Goal: Information Seeking & Learning: Learn about a topic

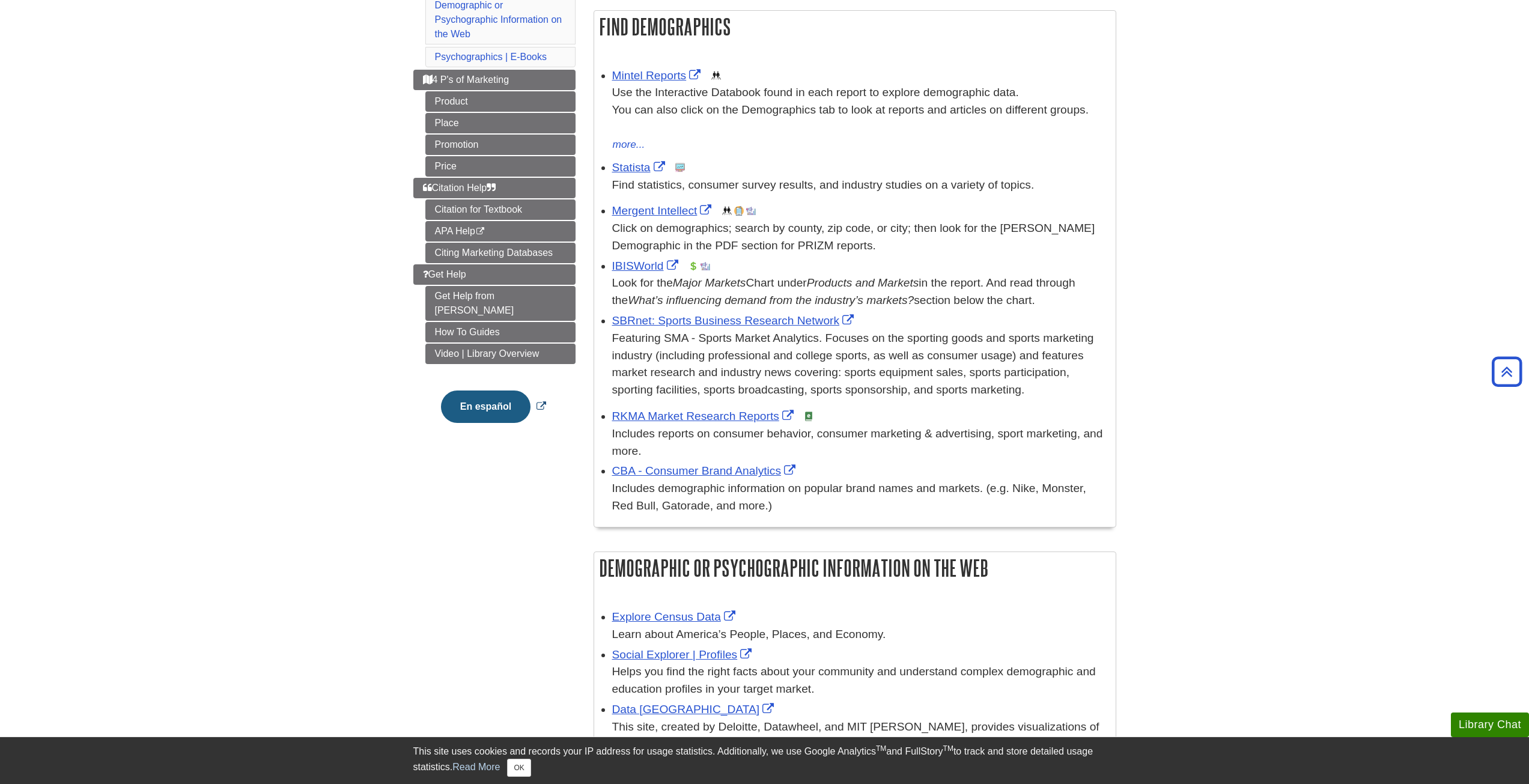
scroll to position [220, 0]
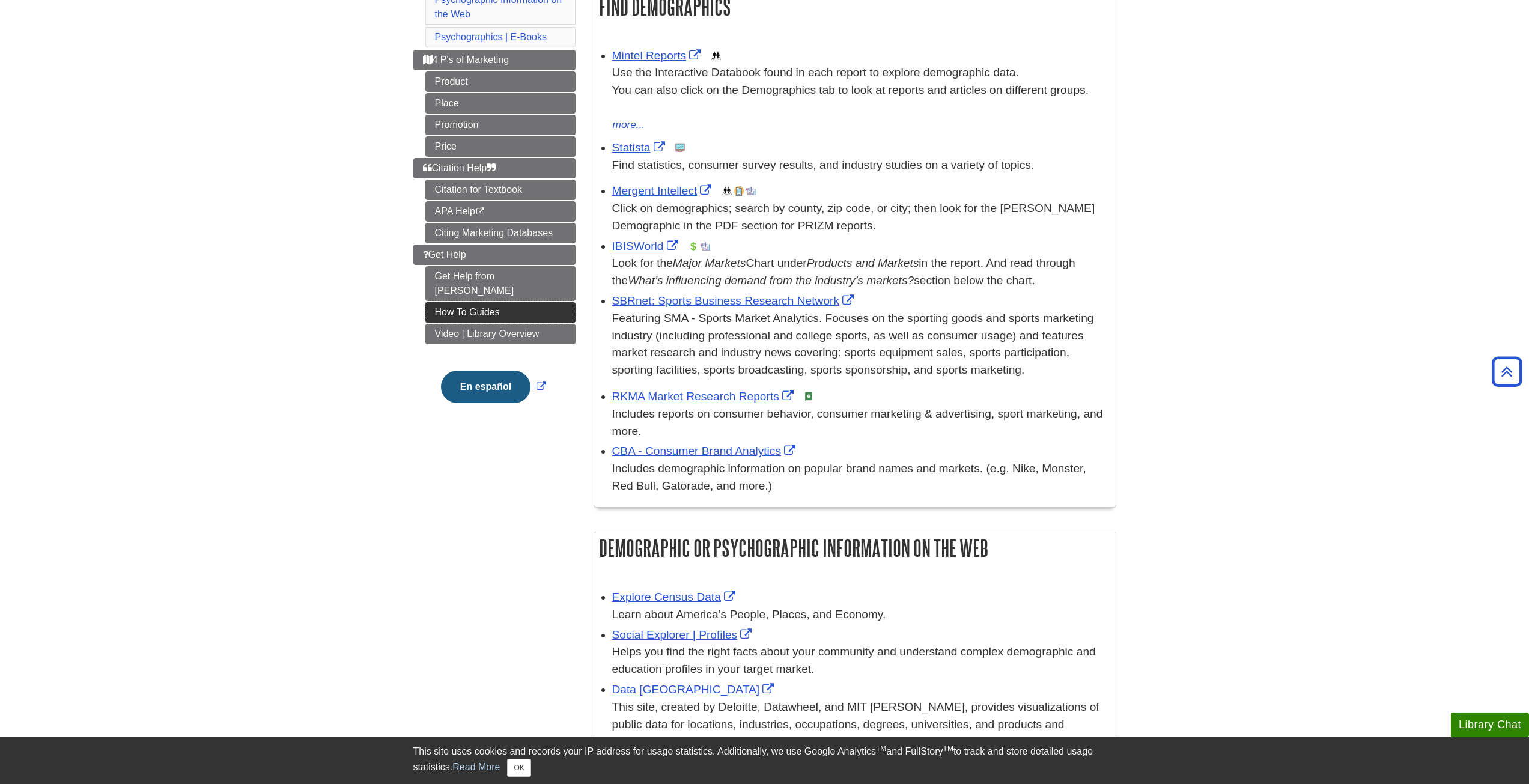
click at [465, 302] on link "How To Guides" at bounding box center [500, 312] width 151 height 20
click at [468, 302] on link "How To Guides" at bounding box center [500, 312] width 151 height 20
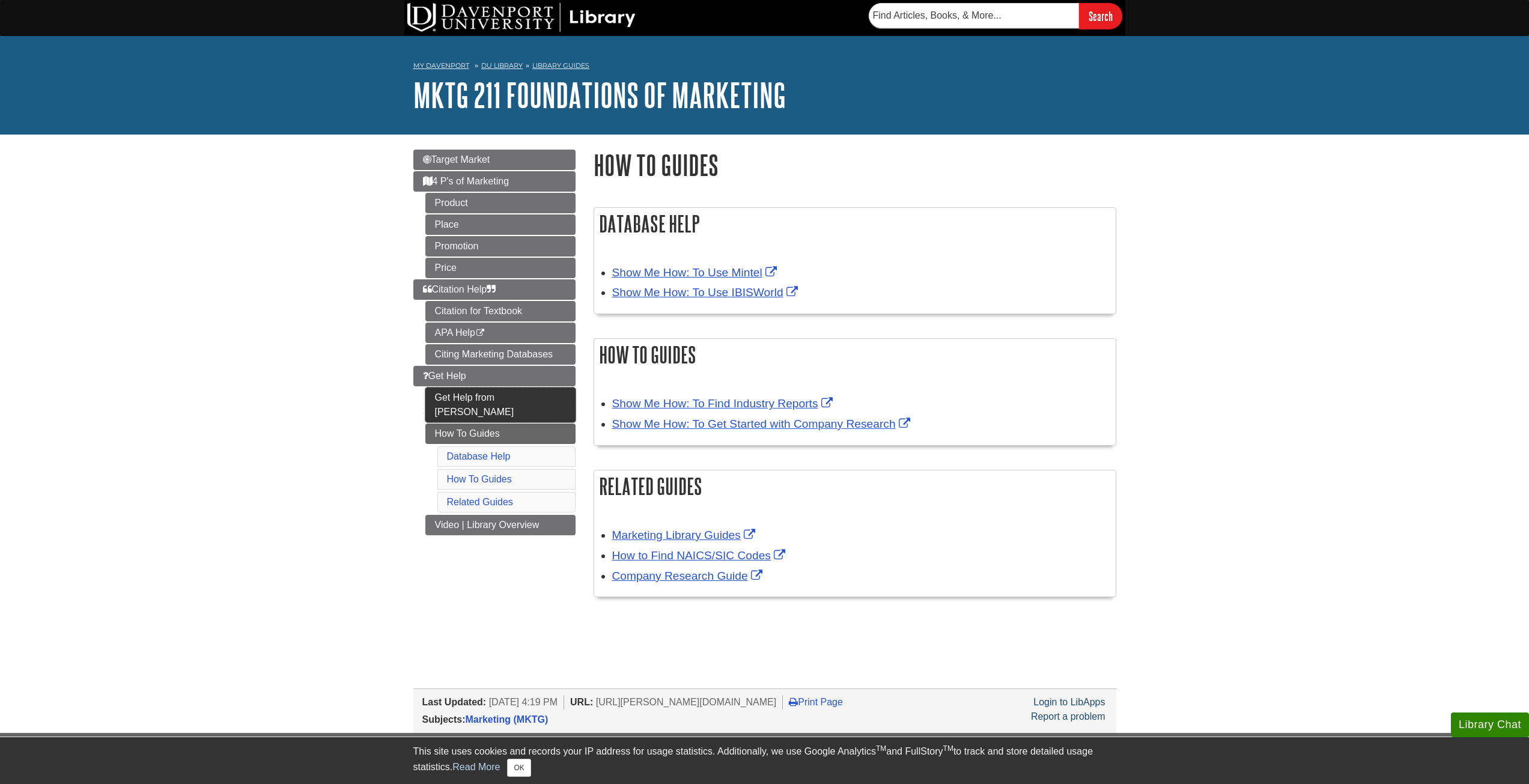
click at [442, 397] on link "Get Help from [PERSON_NAME]" at bounding box center [500, 404] width 151 height 35
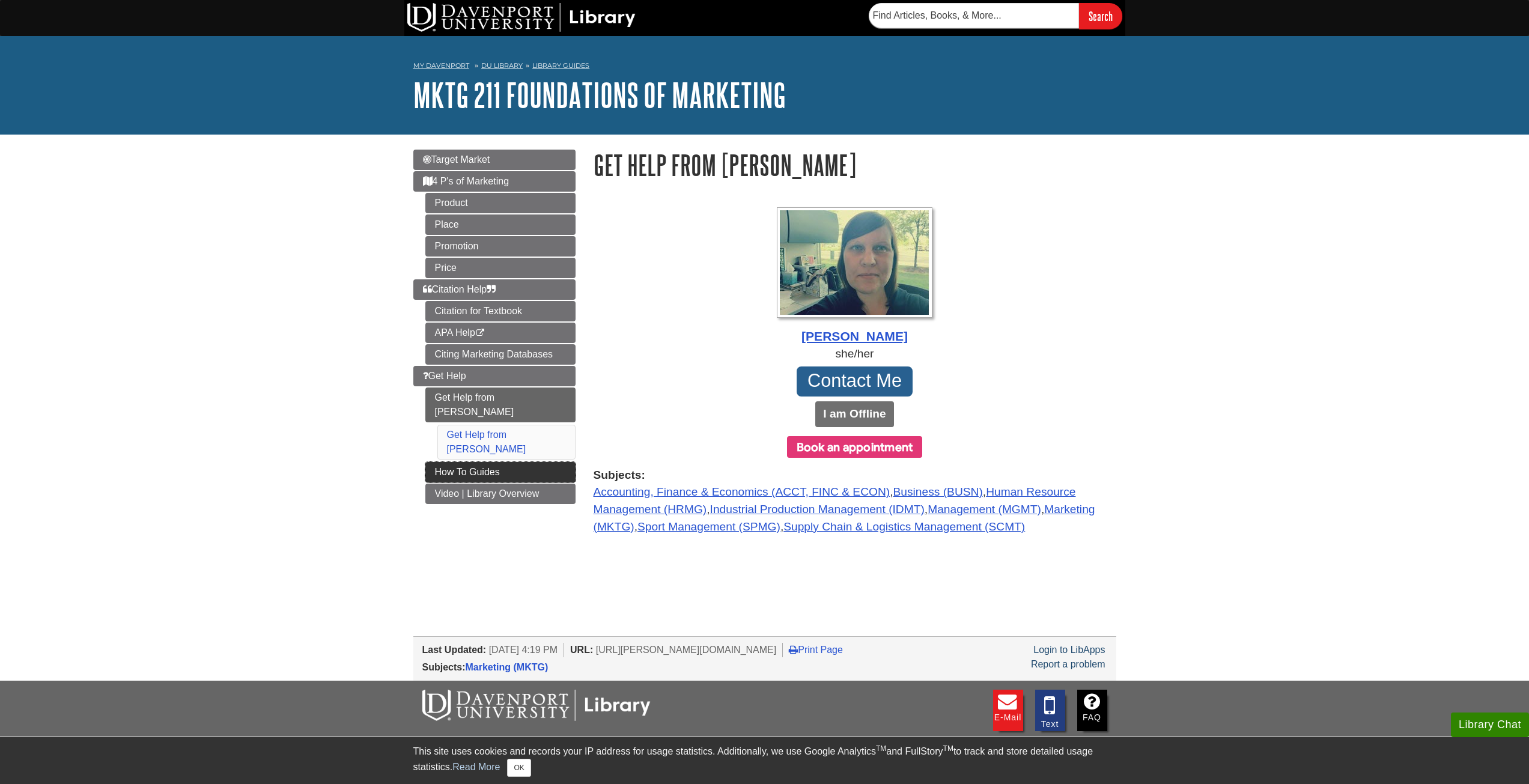
click at [430, 462] on link "How To Guides" at bounding box center [500, 472] width 151 height 20
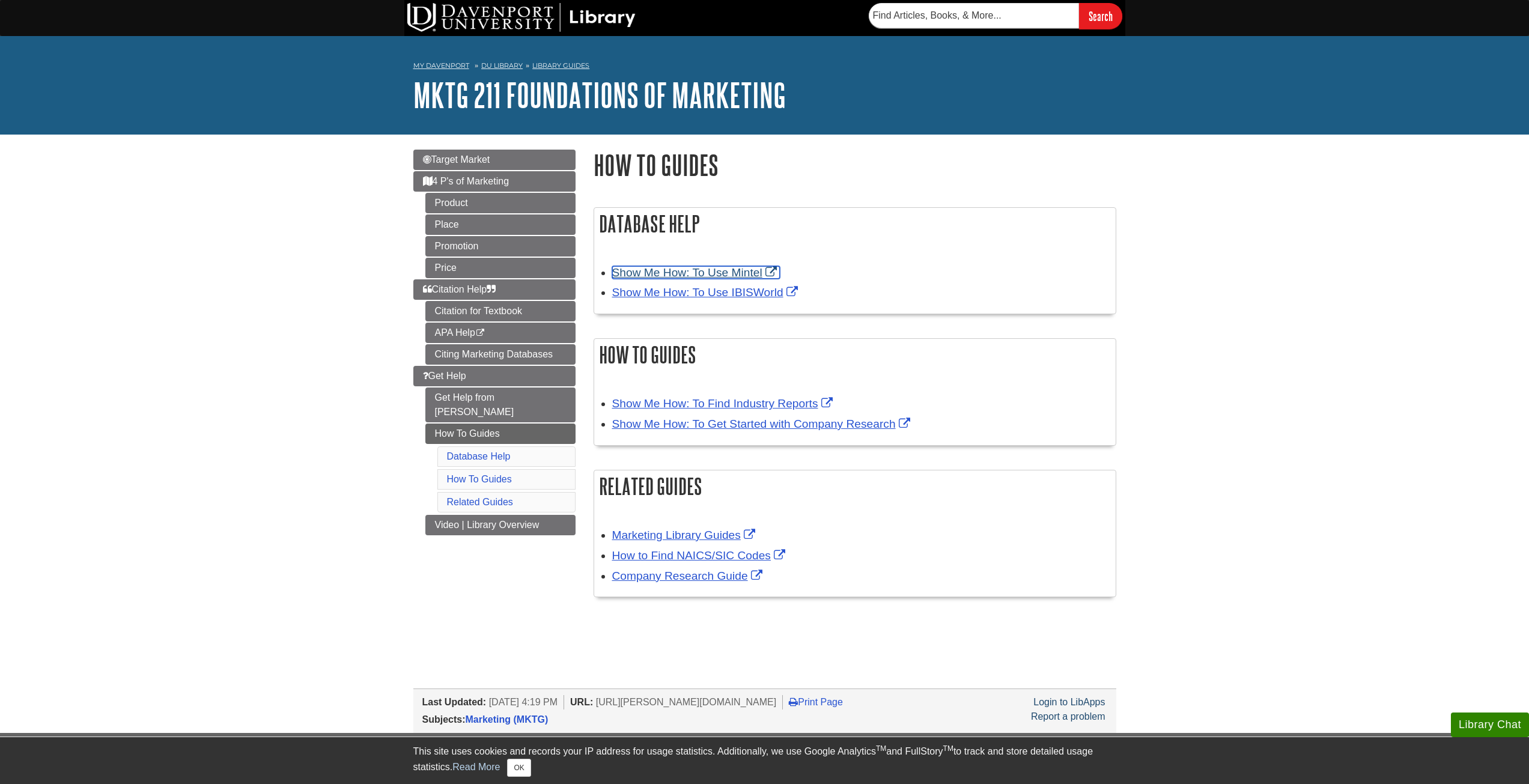
click at [666, 273] on link "Show Me How: To Use Mintel" at bounding box center [695, 272] width 167 height 12
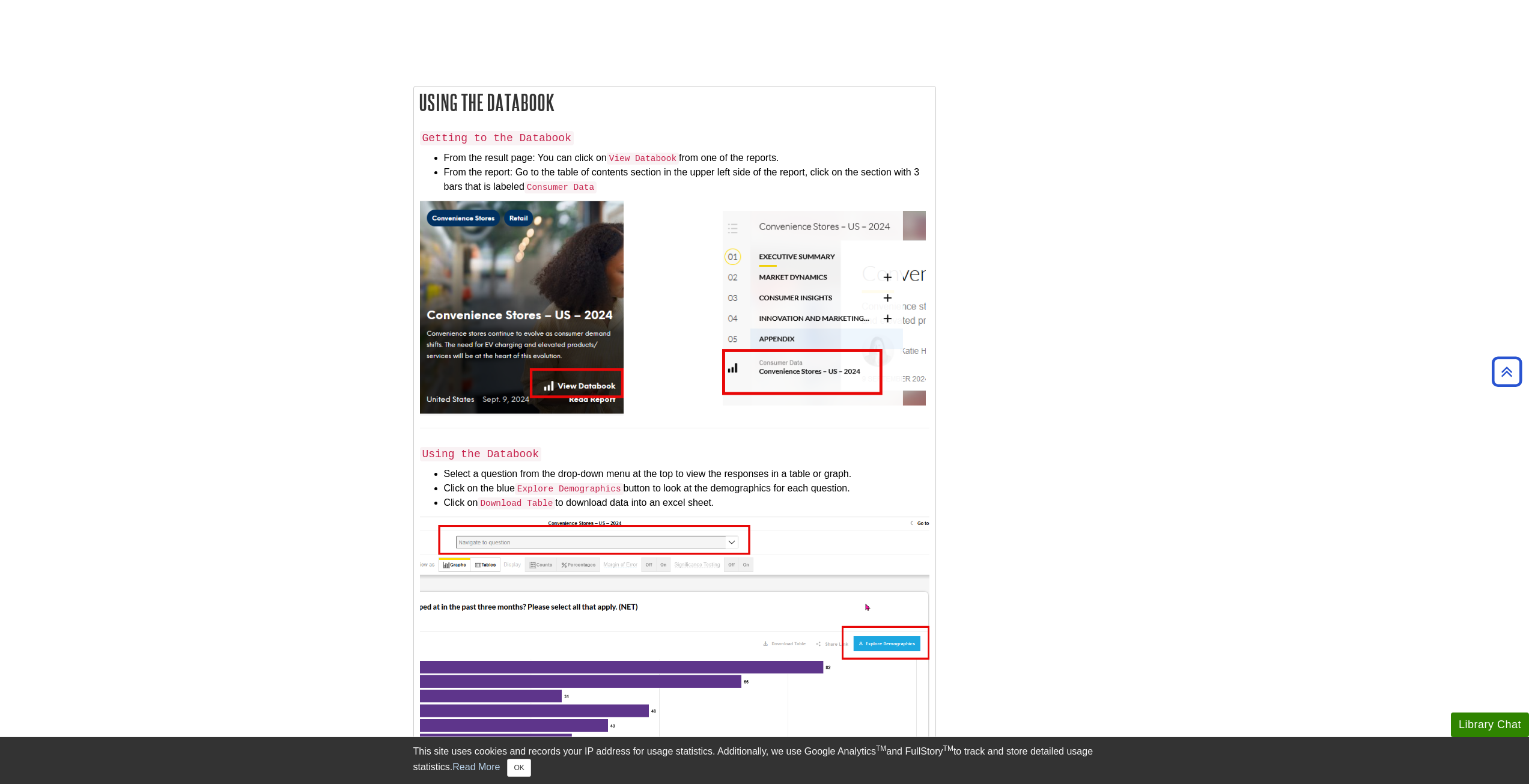
scroll to position [1802, 0]
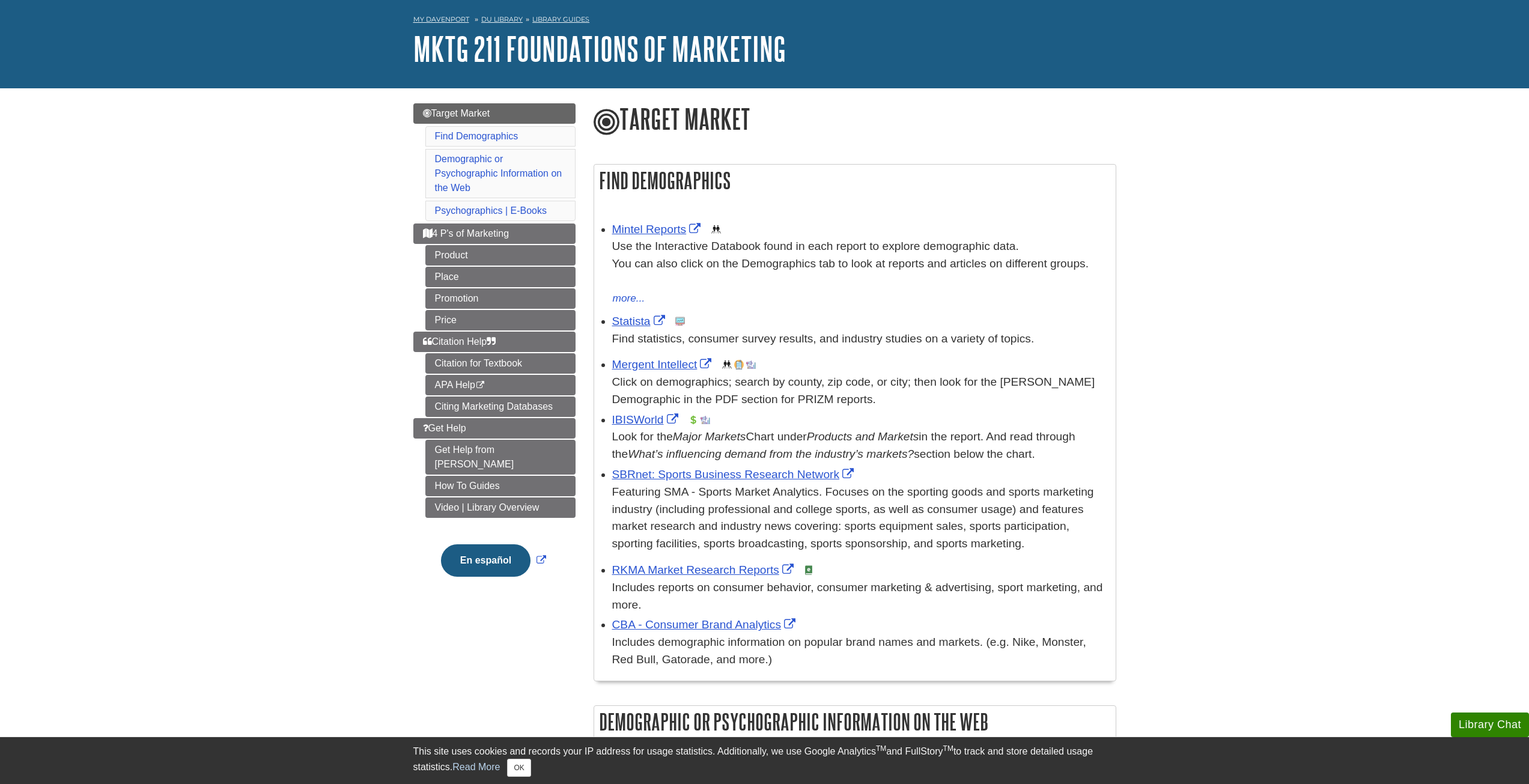
scroll to position [60, 0]
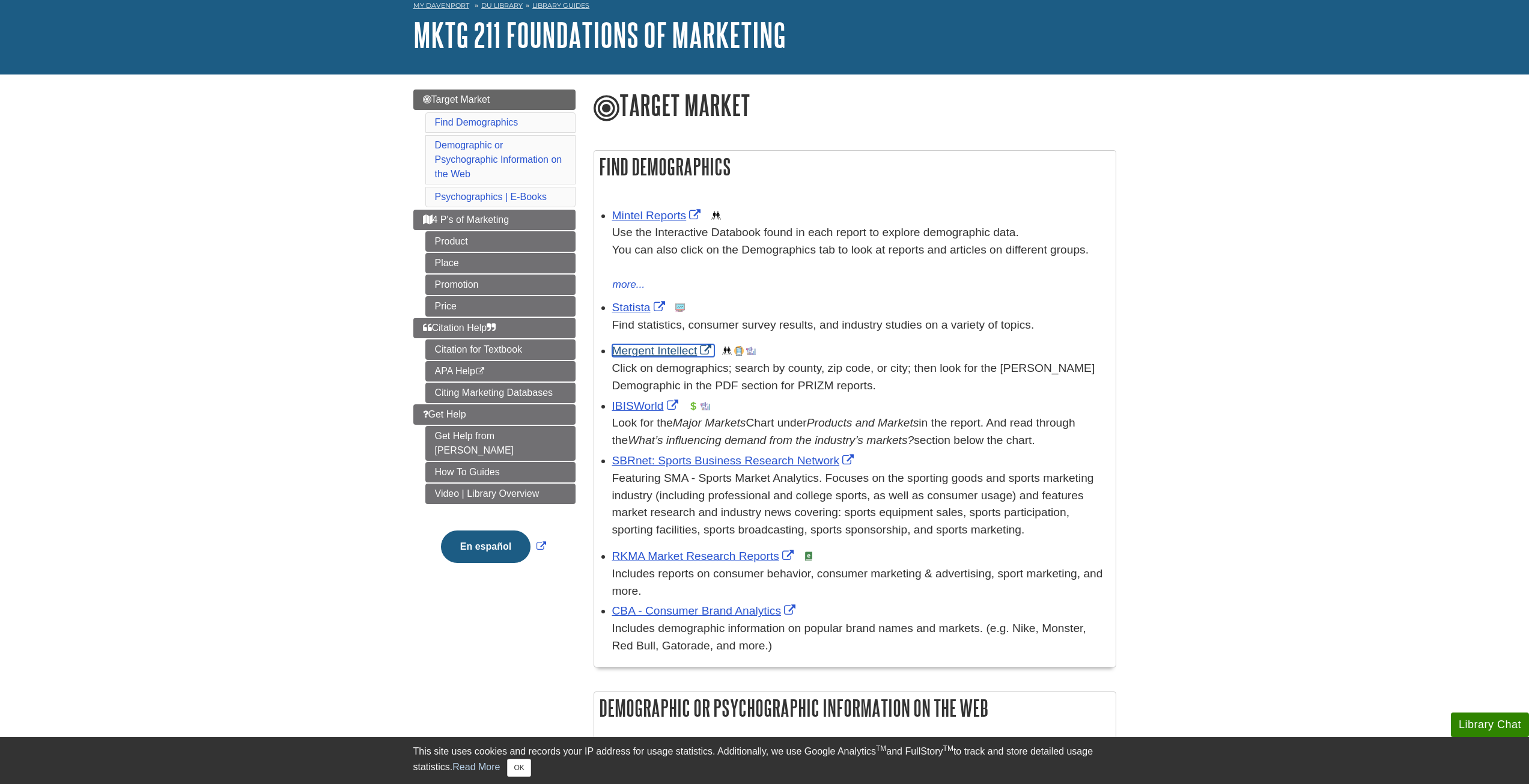
click at [638, 354] on link "Mergent Intellect" at bounding box center [663, 350] width 103 height 12
click at [655, 215] on link "Mintel Reports" at bounding box center [658, 215] width 92 height 12
click at [630, 307] on link "Statista" at bounding box center [640, 307] width 56 height 12
click at [660, 306] on link "Statista" at bounding box center [640, 307] width 56 height 12
click at [684, 329] on p "Find statistics, consumer survey results, and industry studies on a variety of …" at bounding box center [861, 325] width 497 height 18
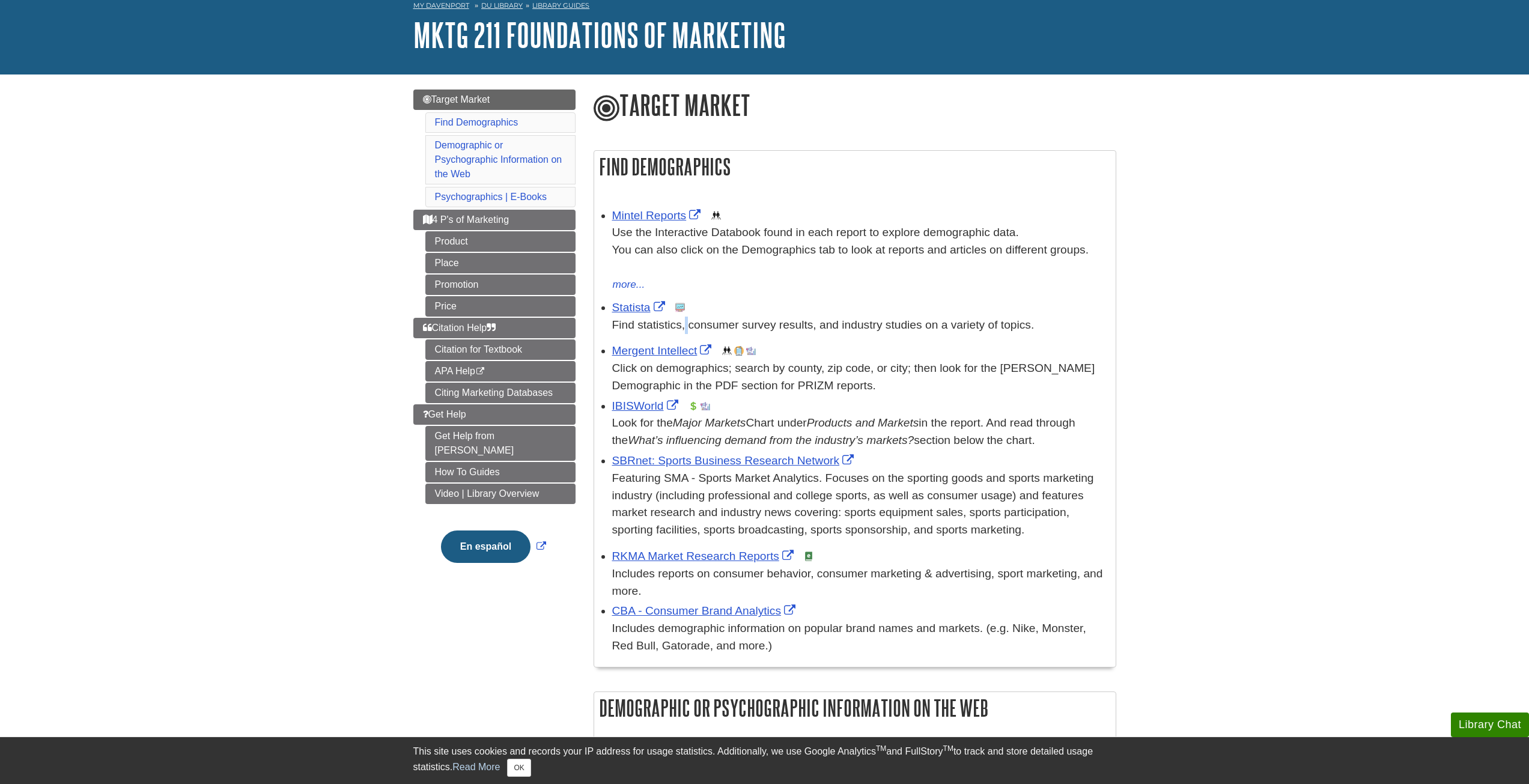
click at [684, 329] on p "Find statistics, consumer survey results, and industry studies on a variety of …" at bounding box center [861, 325] width 497 height 18
click at [766, 316] on div "Statista This link opens in a new window Find statistics, consumer survey resul…" at bounding box center [861, 316] width 497 height 35
click at [837, 321] on p "Find statistics, consumer survey results, and industry studies on a variety of …" at bounding box center [861, 325] width 497 height 18
click at [644, 403] on link "IBISWorld" at bounding box center [647, 406] width 69 height 12
click at [451, 462] on link "How To Guides" at bounding box center [500, 472] width 151 height 20
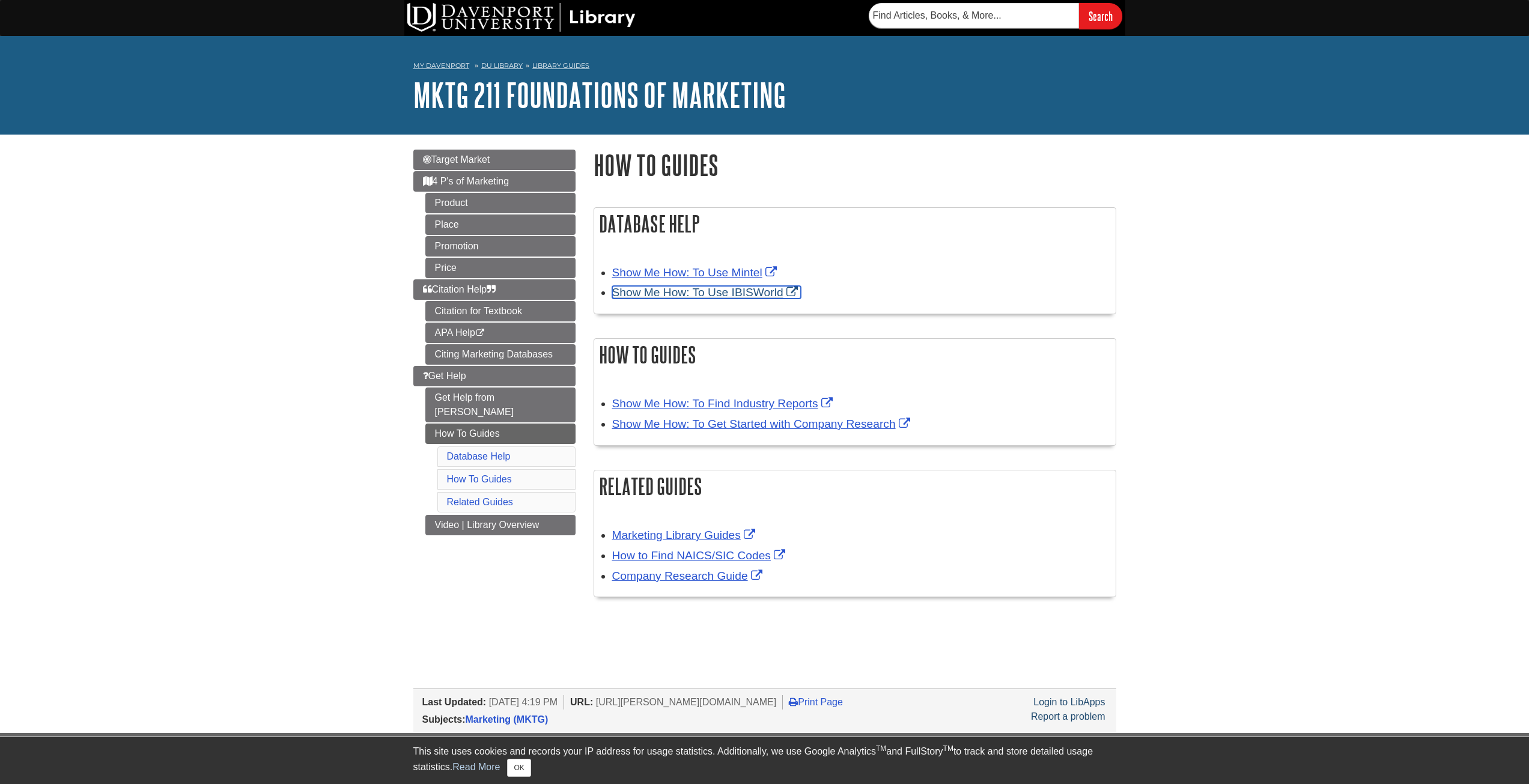
click at [706, 292] on link "Show Me How: To Use IBISWorld" at bounding box center [706, 292] width 188 height 12
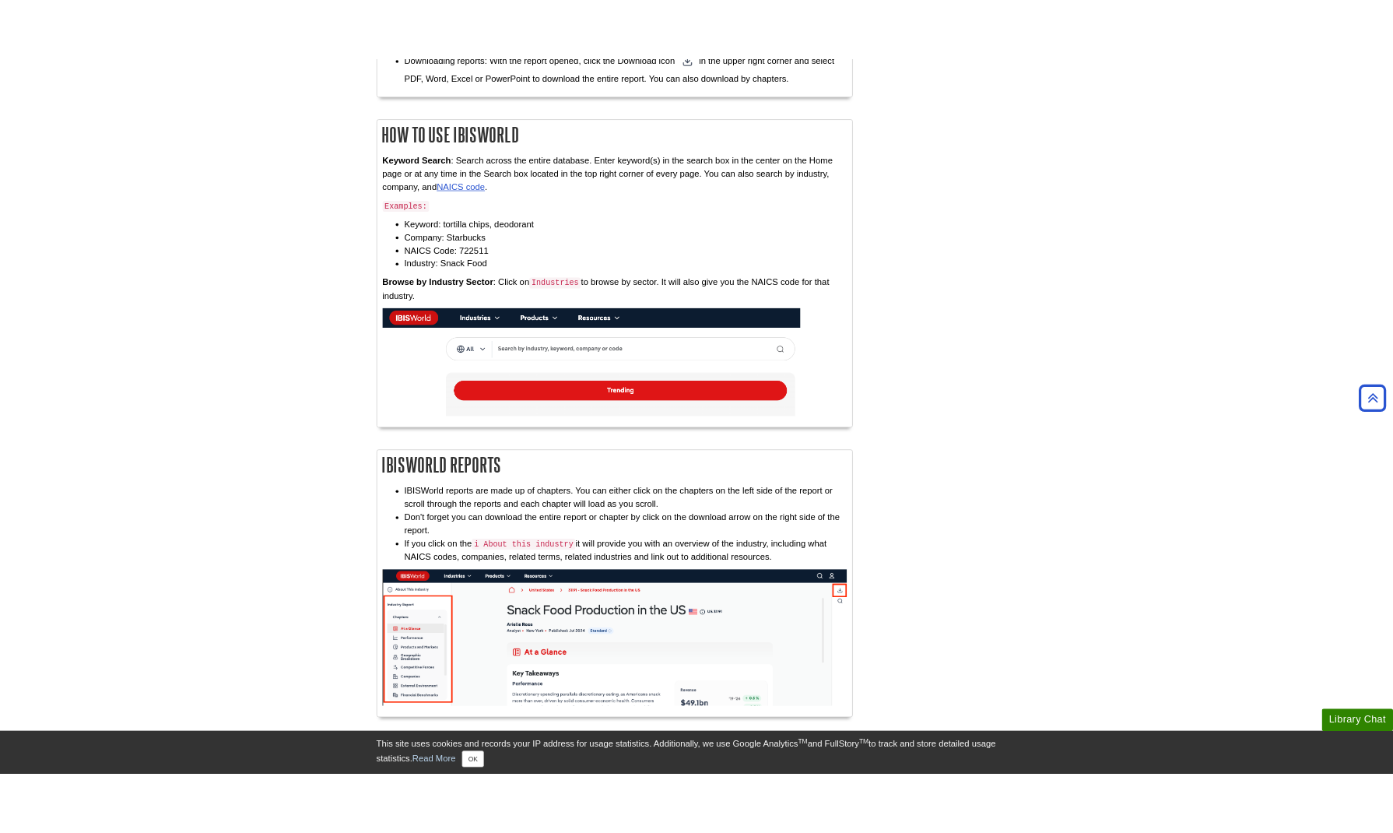
scroll to position [856, 0]
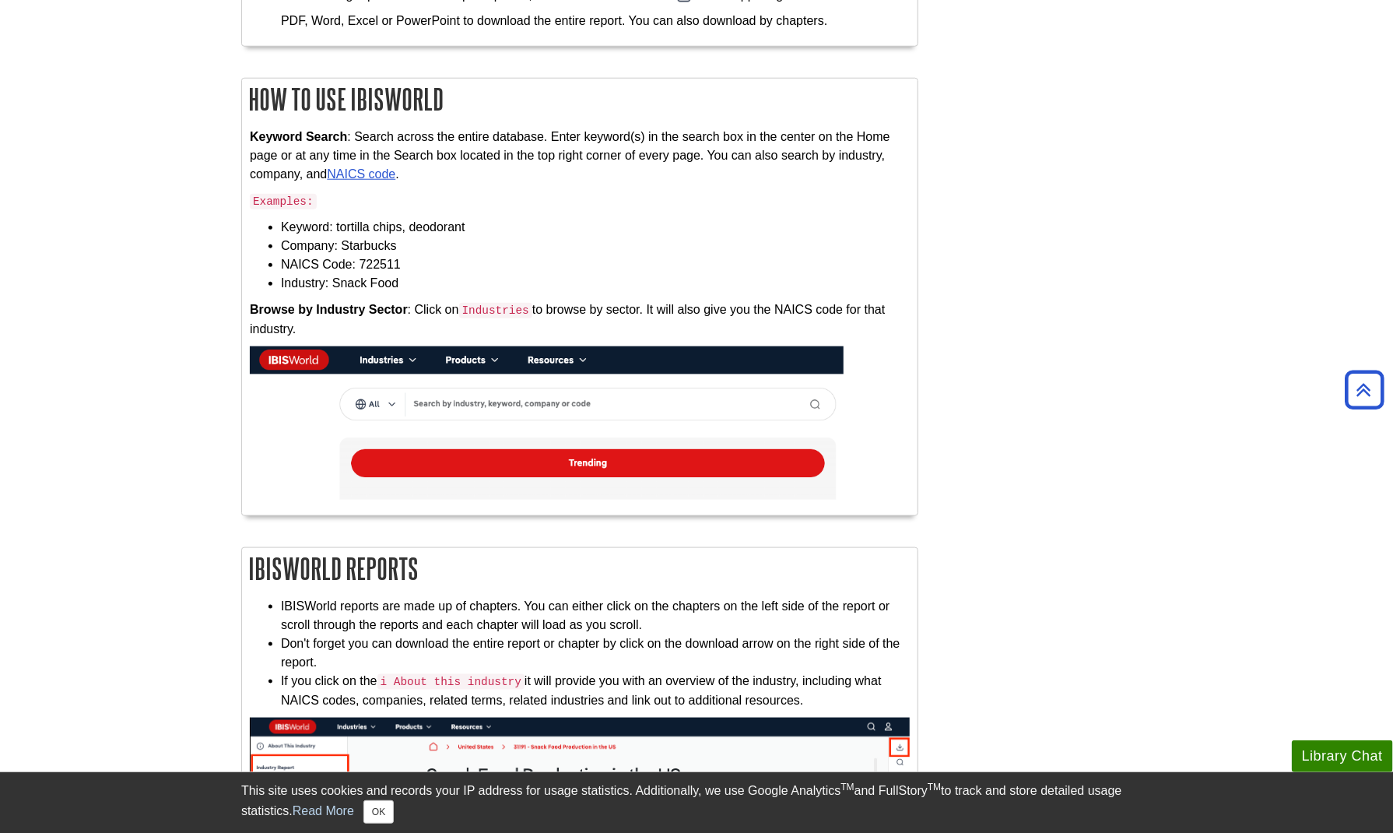
click at [993, 328] on div "Research reports with analysis on over 700 U.S. industries. How to Access IBISW…" at bounding box center [697, 539] width 934 height 2361
click at [104, 234] on body "Email Library This site uses cookies and records your IP address for usage stat…" at bounding box center [696, 654] width 1393 height 3020
